Goal: Information Seeking & Learning: Learn about a topic

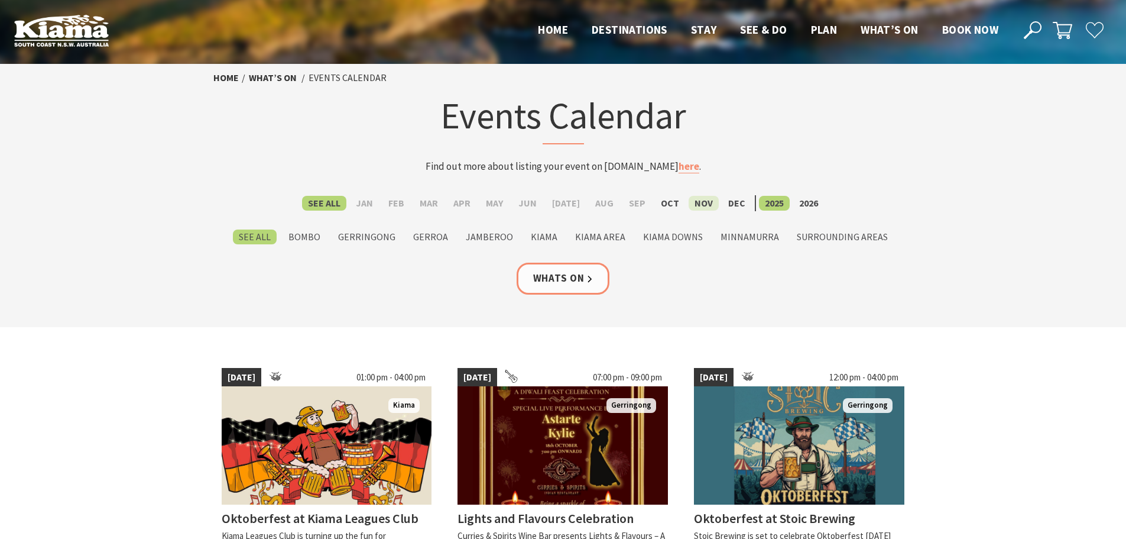
click at [692, 205] on label "Nov" at bounding box center [704, 203] width 30 height 15
click at [0, 0] on input "Nov" at bounding box center [0, 0] width 0 height 0
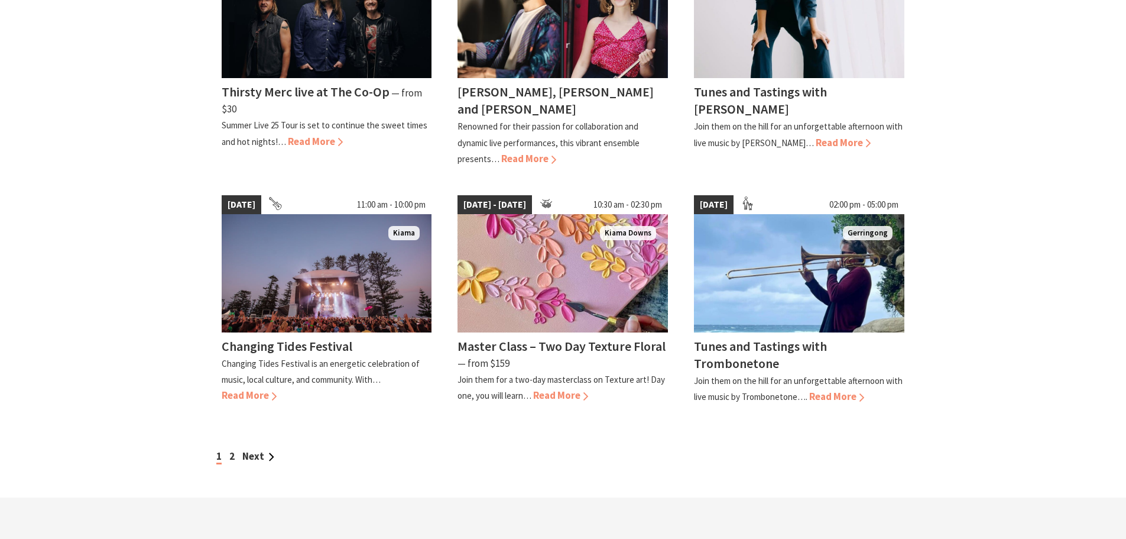
scroll to position [1005, 0]
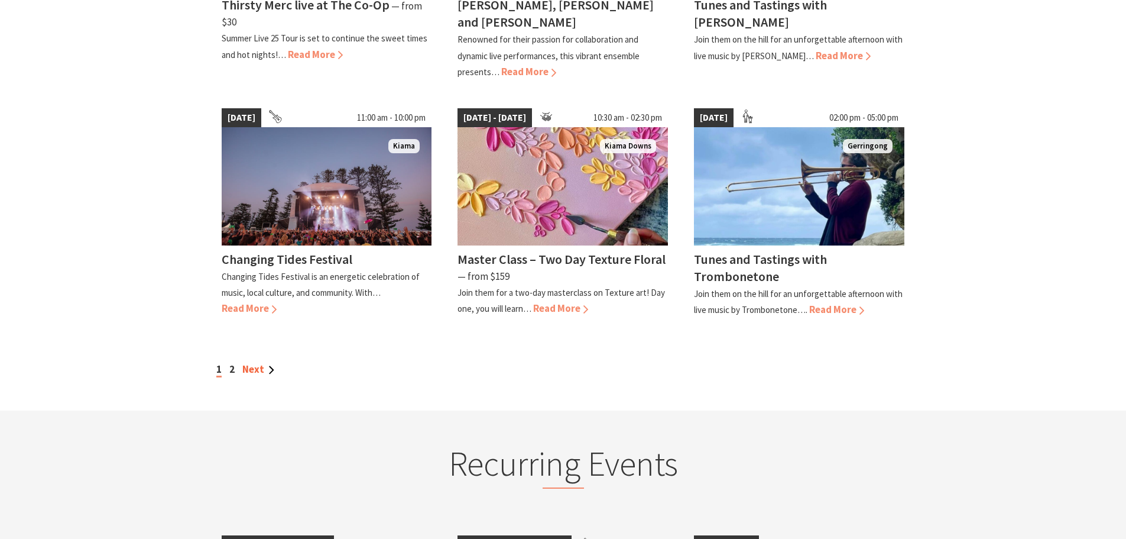
click at [251, 362] on link "Next" at bounding box center [258, 368] width 32 height 13
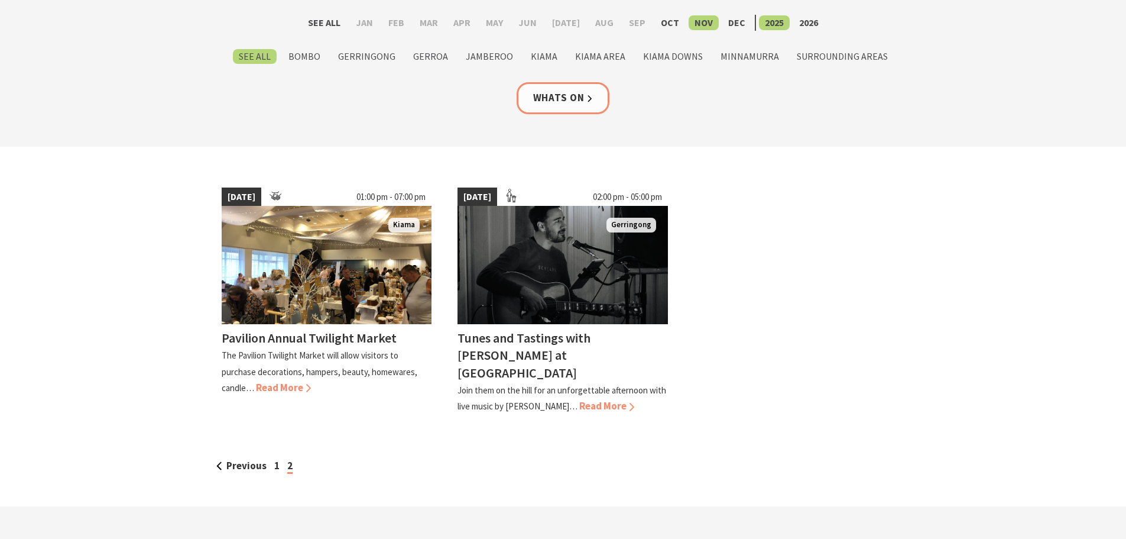
scroll to position [296, 0]
